Goal: Book appointment/travel/reservation

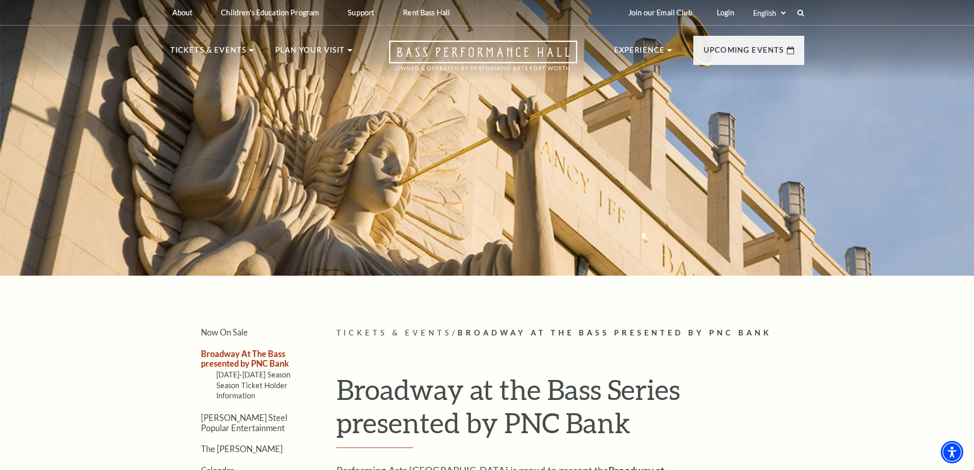
click at [459, 393] on h1 "Broadway at the Bass Series presented by PNC Bank" at bounding box center [570, 410] width 468 height 75
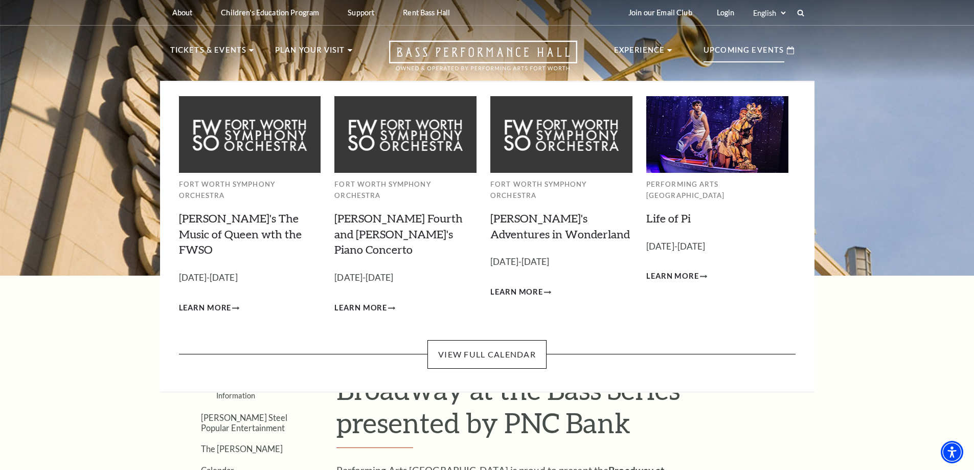
click at [730, 49] on p "Upcoming Events" at bounding box center [744, 53] width 81 height 18
click at [517, 340] on link "View Full Calendar" at bounding box center [487, 354] width 119 height 29
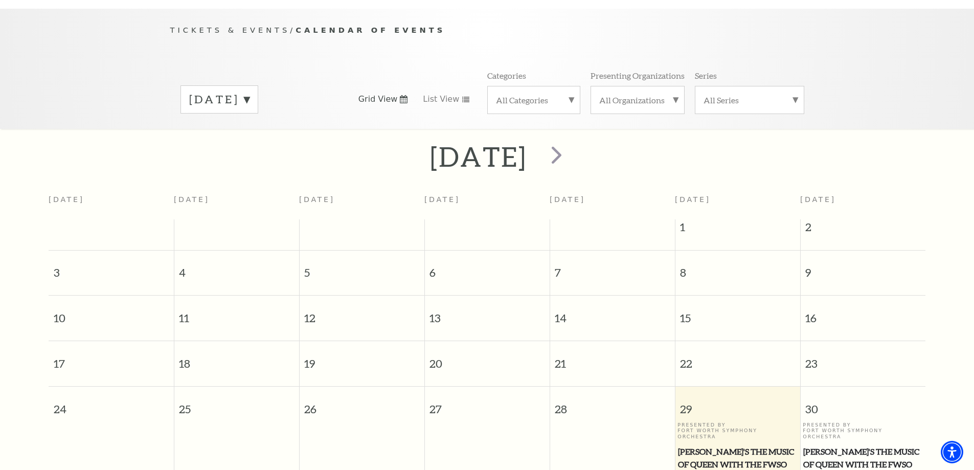
scroll to position [91, 0]
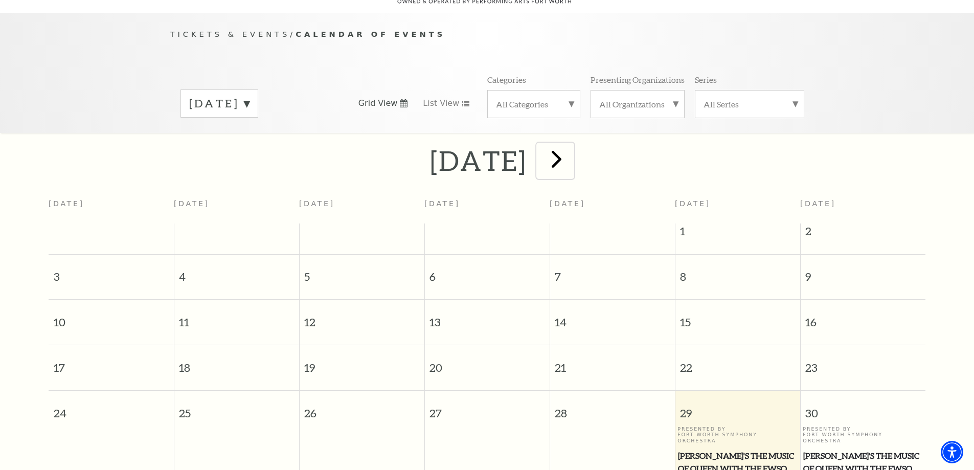
click at [571, 152] on span "next" at bounding box center [556, 158] width 29 height 29
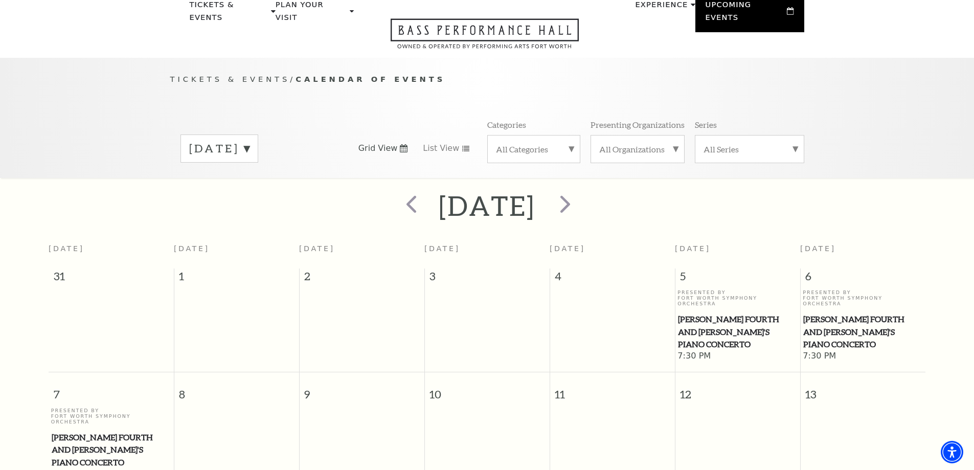
scroll to position [39, 0]
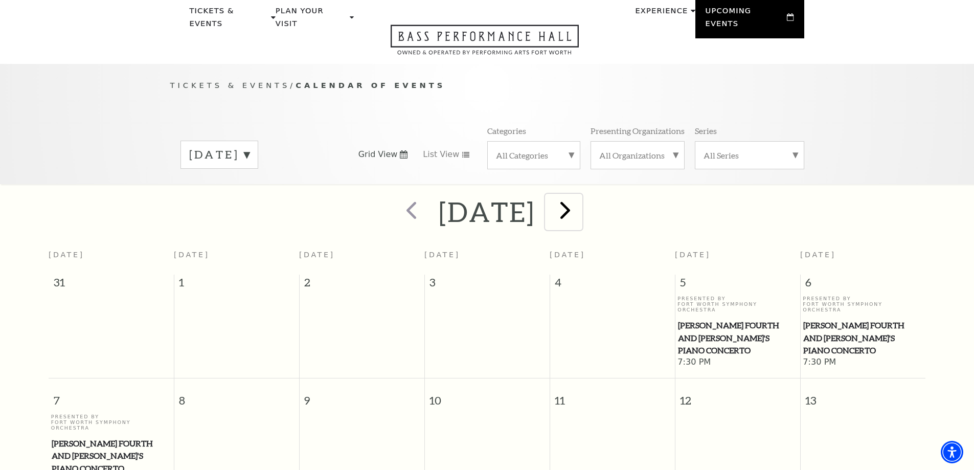
click at [580, 199] on span "next" at bounding box center [565, 209] width 29 height 29
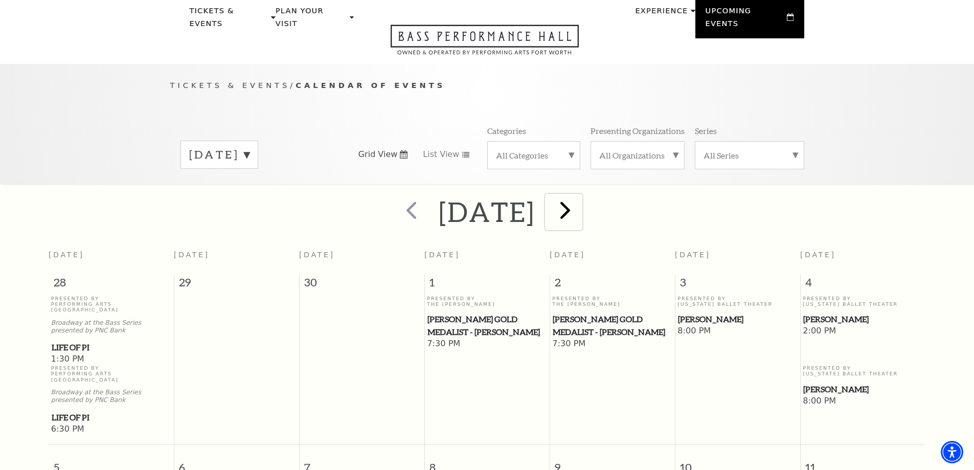
click at [580, 202] on span "next" at bounding box center [565, 209] width 29 height 29
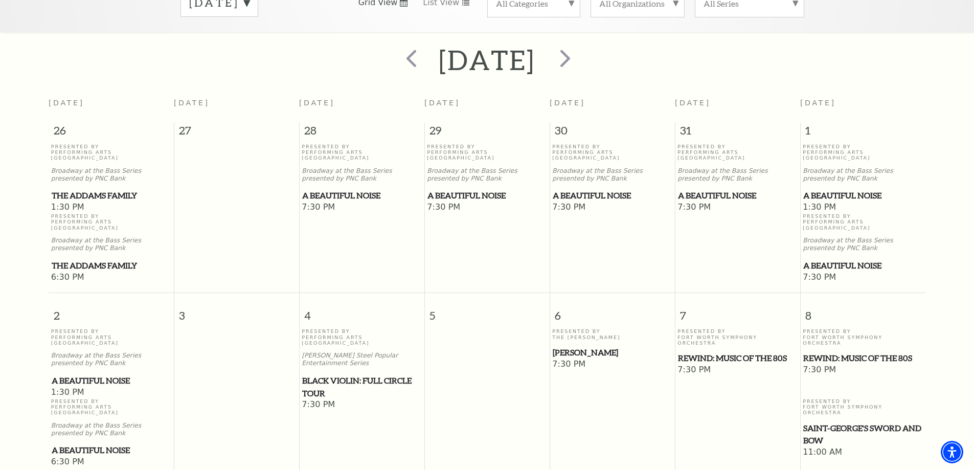
scroll to position [91, 0]
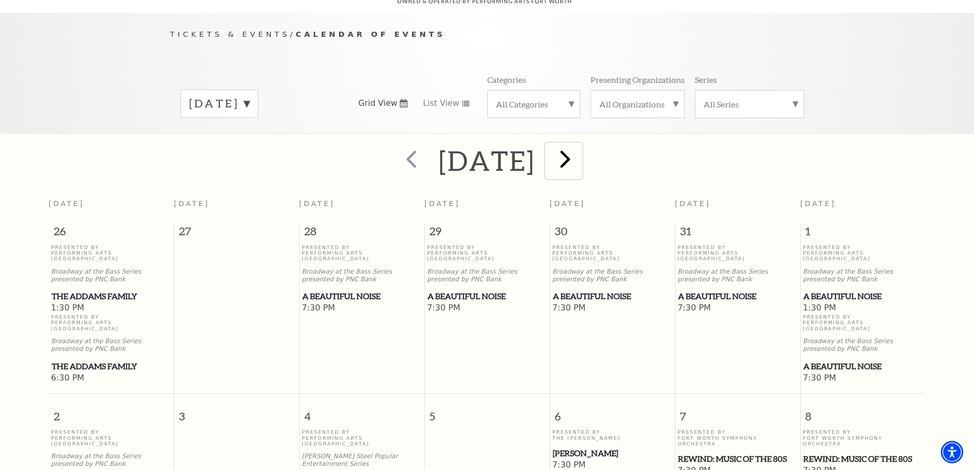
click at [580, 150] on span "next" at bounding box center [565, 158] width 29 height 29
